Goal: Task Accomplishment & Management: Manage account settings

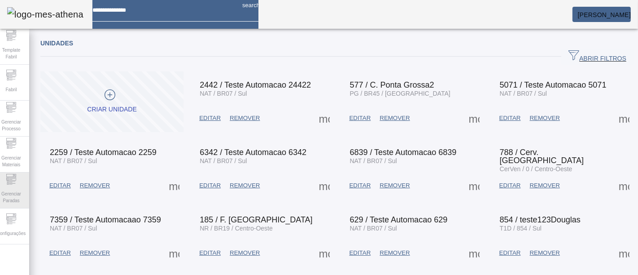
click at [19, 190] on span "Gerenciar Paradas" at bounding box center [11, 196] width 27 height 19
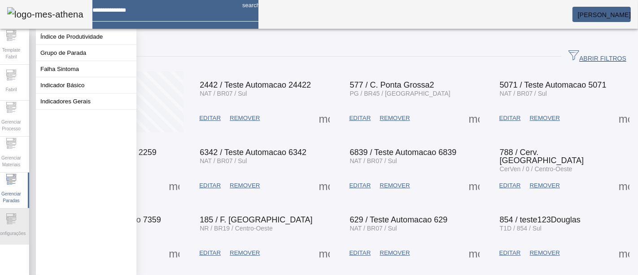
click at [14, 227] on span "Configurações" at bounding box center [11, 233] width 34 height 12
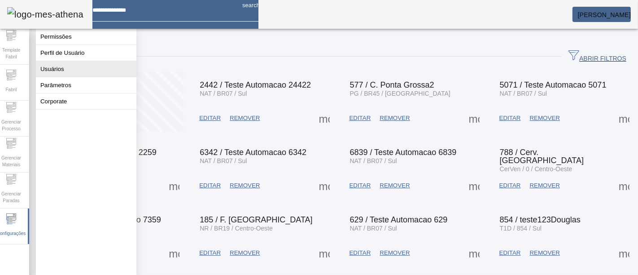
click at [68, 77] on button "Usuários" at bounding box center [86, 69] width 100 height 16
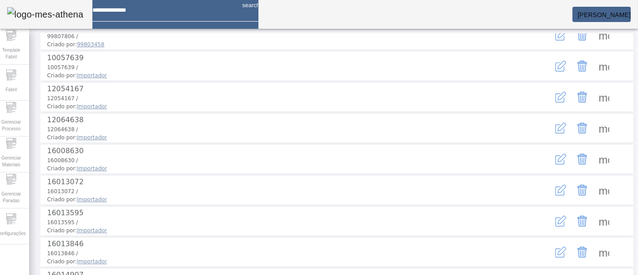
scroll to position [41, 0]
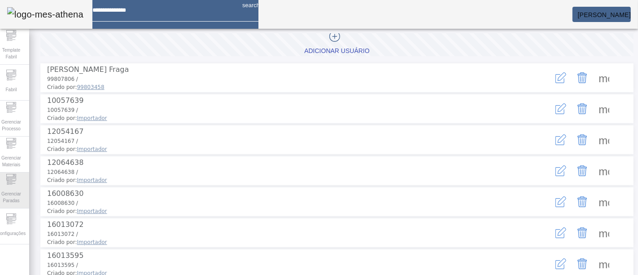
click at [13, 183] on icon at bounding box center [11, 179] width 11 height 11
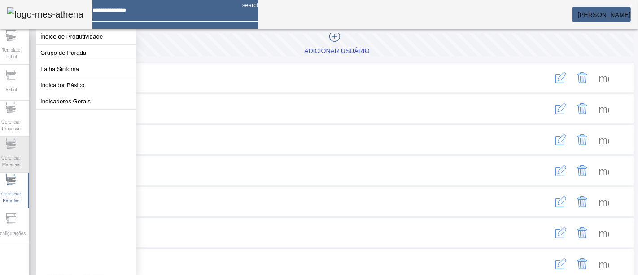
click at [16, 153] on span "Gerenciar Materiais" at bounding box center [11, 161] width 27 height 19
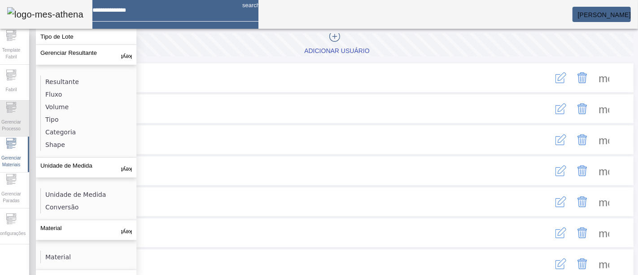
click at [22, 116] on span "Gerenciar Processo" at bounding box center [11, 125] width 27 height 19
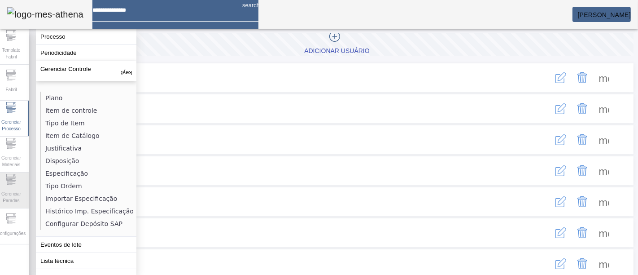
click at [16, 184] on icon at bounding box center [11, 179] width 11 height 11
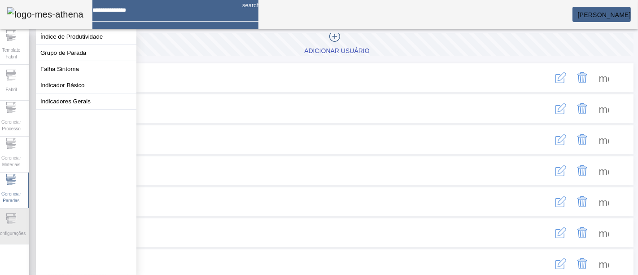
click at [24, 217] on div "Configurações" at bounding box center [11, 226] width 36 height 36
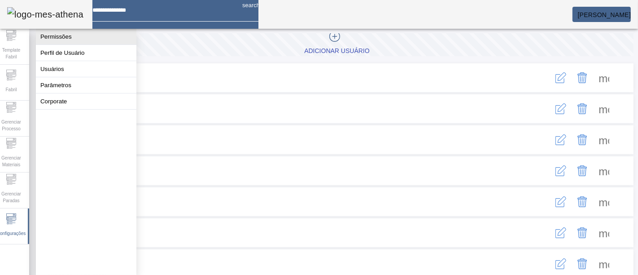
click at [102, 39] on button "Permissões" at bounding box center [86, 37] width 100 height 16
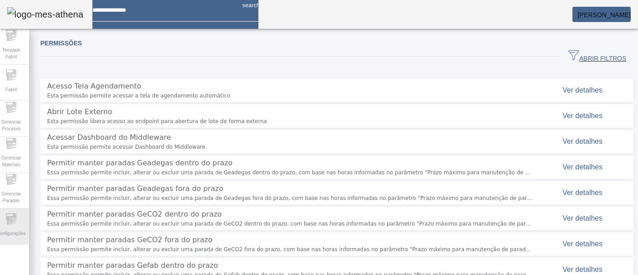
click at [10, 227] on span "Configurações" at bounding box center [11, 233] width 34 height 12
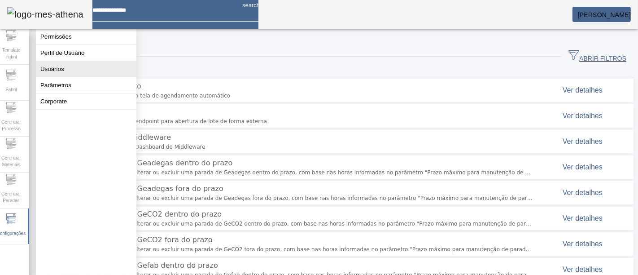
click at [71, 72] on button "Usuários" at bounding box center [86, 69] width 100 height 16
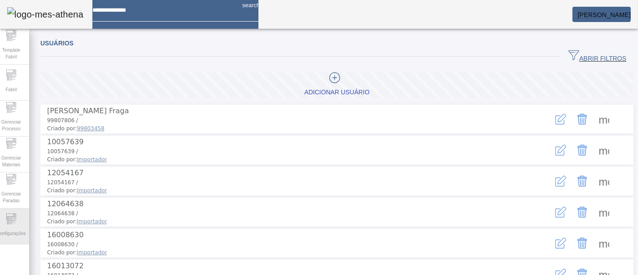
click at [20, 242] on div "Configurações" at bounding box center [11, 226] width 36 height 36
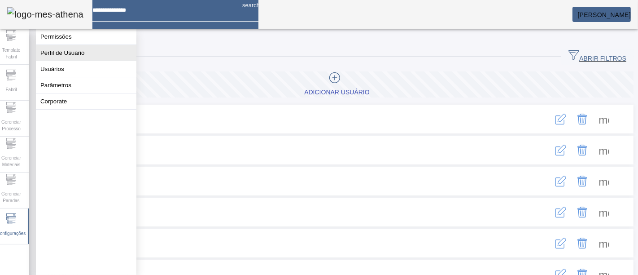
click at [91, 61] on button "Perfil de Usuário" at bounding box center [86, 53] width 100 height 16
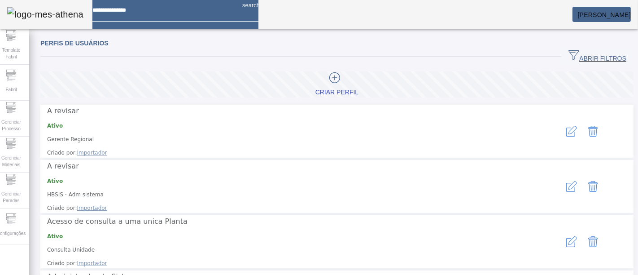
click at [574, 52] on span "ABRIR FILTROS" at bounding box center [597, 56] width 58 height 13
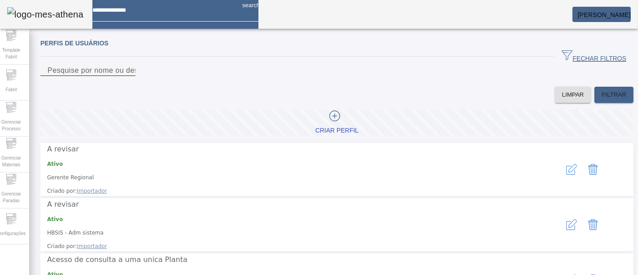
click at [128, 76] on input "Pesquise por nome ou descrição" at bounding box center [88, 70] width 81 height 11
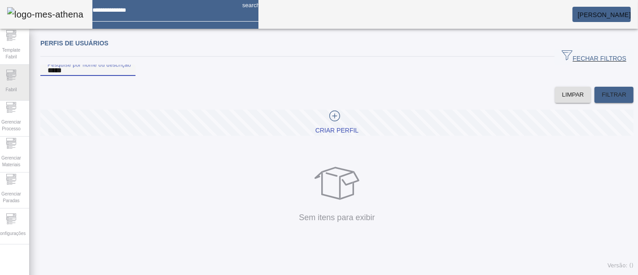
drag, startPoint x: 377, startPoint y: 83, endPoint x: 0, endPoint y: 83, distance: 376.8
click at [0, 83] on div "Template Fabril Fabril Gerenciar Processo Gerenciar Materiais Gerenciar Paradas…" at bounding box center [318, 137] width 651 height 275
type input "*******"
click at [602, 99] on span "FILTRAR" at bounding box center [614, 94] width 25 height 9
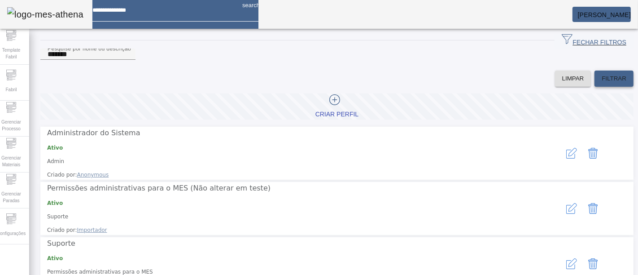
scroll to position [25, 0]
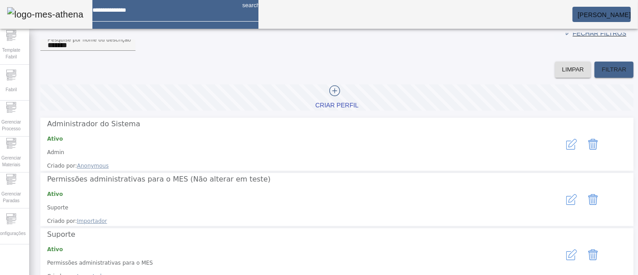
click at [566, 147] on icon "button" at bounding box center [571, 144] width 11 height 11
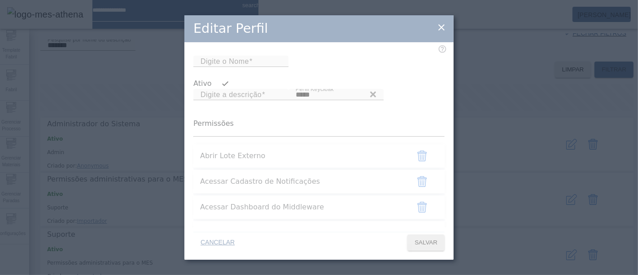
type input "*****"
type input "**********"
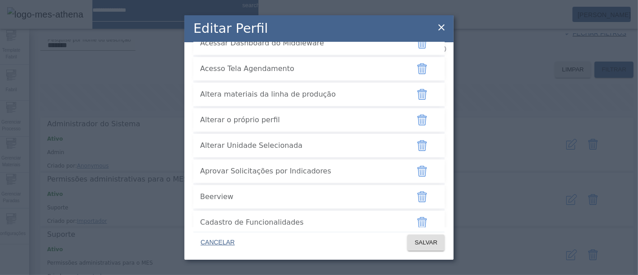
scroll to position [35, 0]
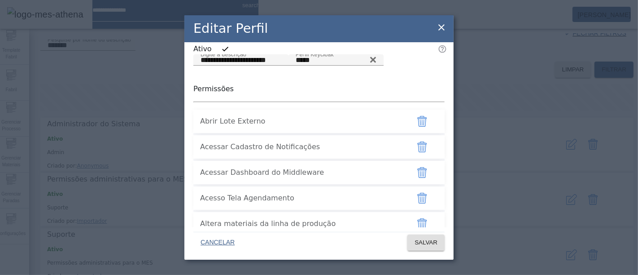
click at [442, 29] on icon at bounding box center [441, 27] width 6 height 6
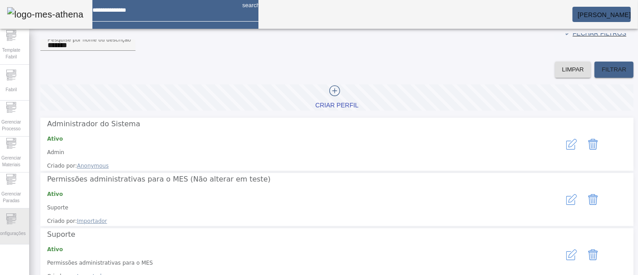
click at [9, 212] on div "Configurações" at bounding box center [11, 226] width 36 height 36
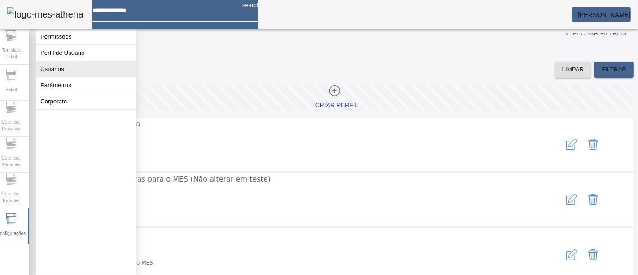
click at [64, 77] on button "Usuários" at bounding box center [86, 69] width 100 height 16
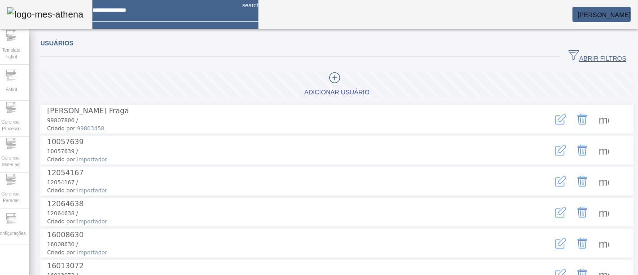
click at [586, 46] on span "button" at bounding box center [597, 57] width 72 height 22
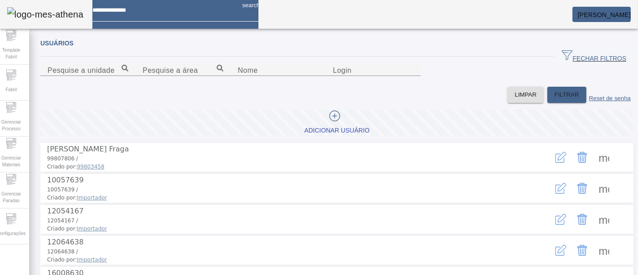
click at [585, 51] on span "FECHAR FILTROS" at bounding box center [594, 56] width 65 height 13
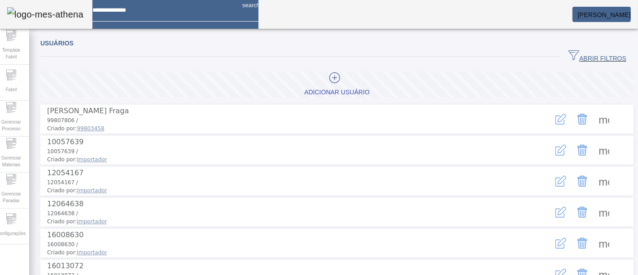
click at [569, 57] on span "ABRIR FILTROS" at bounding box center [597, 56] width 58 height 13
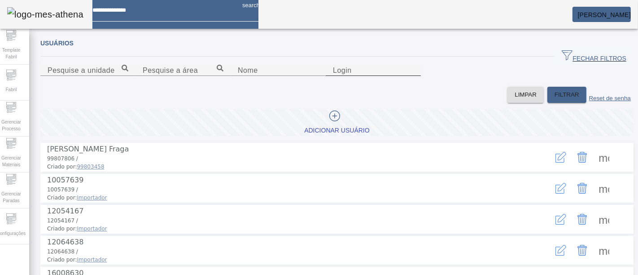
click at [414, 76] on input "Login" at bounding box center [373, 70] width 81 height 11
type input "********"
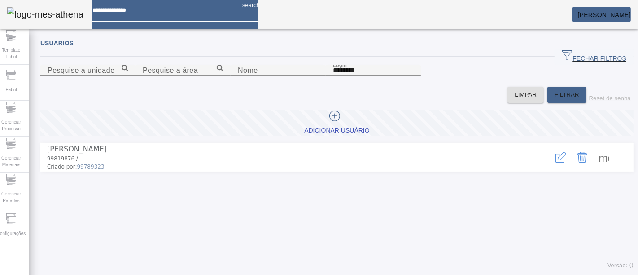
click at [596, 168] on span at bounding box center [604, 157] width 22 height 22
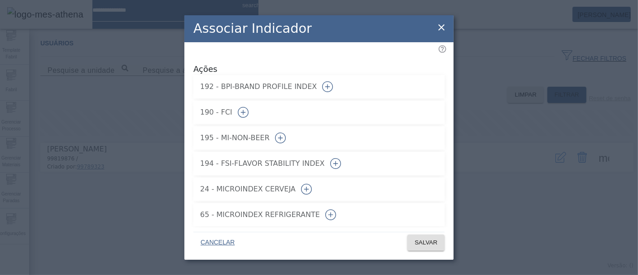
click at [249, 108] on icon "button" at bounding box center [243, 112] width 11 height 11
click at [425, 246] on span "SALVAR" at bounding box center [425, 242] width 23 height 9
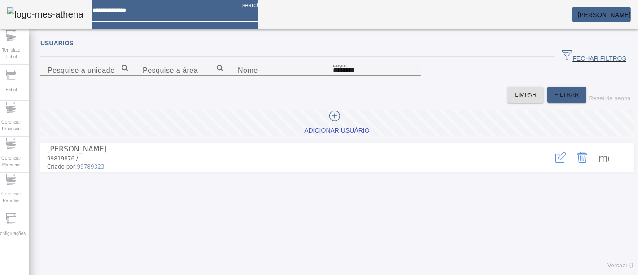
click at [594, 168] on span at bounding box center [604, 157] width 22 height 22
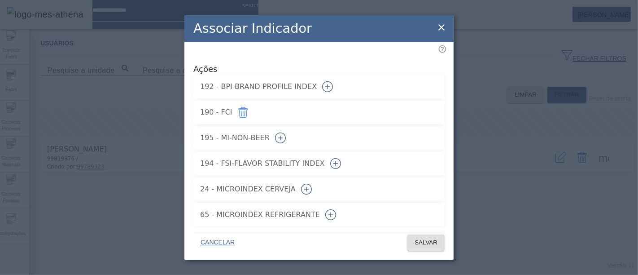
click at [333, 81] on icon "button" at bounding box center [327, 86] width 11 height 11
click at [429, 243] on span "SALVAR" at bounding box center [425, 242] width 23 height 9
